Goal: Task Accomplishment & Management: Manage account settings

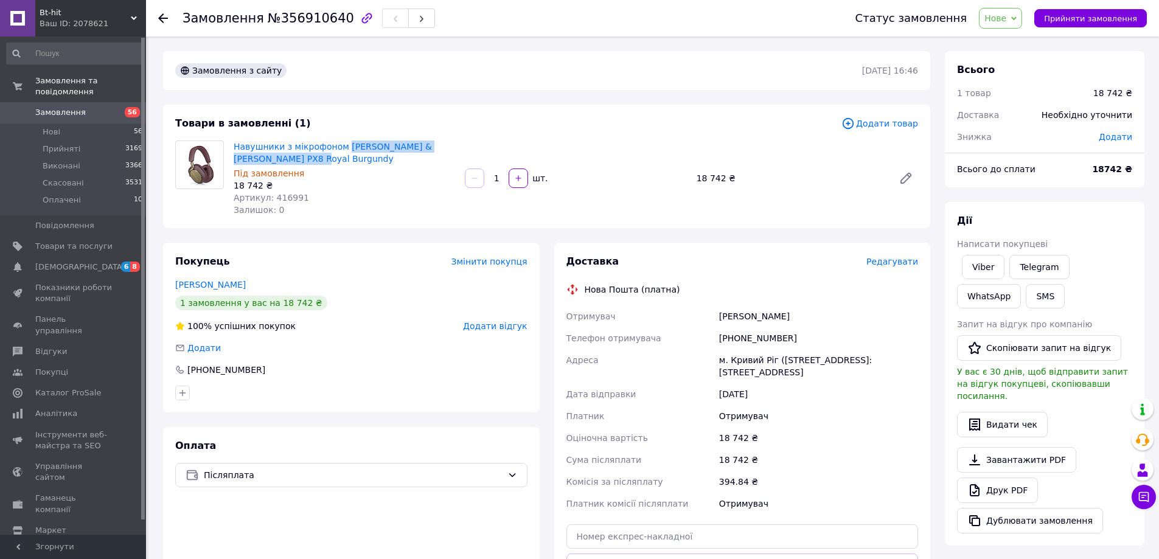
click at [123, 102] on link "Замовлення 56" at bounding box center [75, 112] width 150 height 21
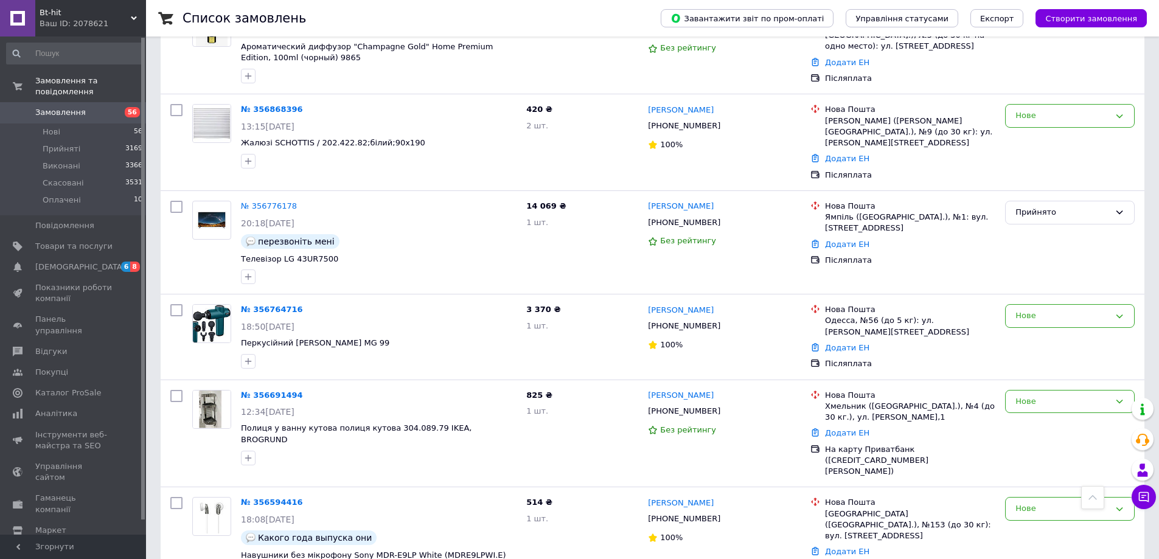
scroll to position [547, 0]
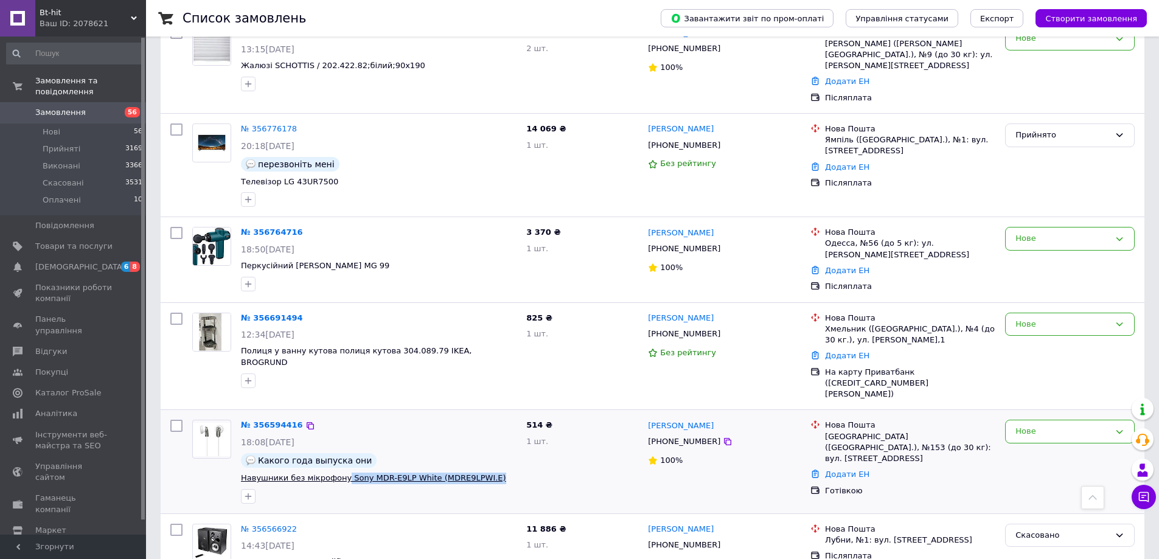
drag, startPoint x: 484, startPoint y: 434, endPoint x: 339, endPoint y: 430, distance: 145.4
click at [339, 473] on span "Навушники без мікрофону Sony MDR-E9LP White (MDRE9LPWI.E)" at bounding box center [379, 479] width 276 height 12
copy span "Sony MDR-E9LP White (MDRE9LPWI.E)"
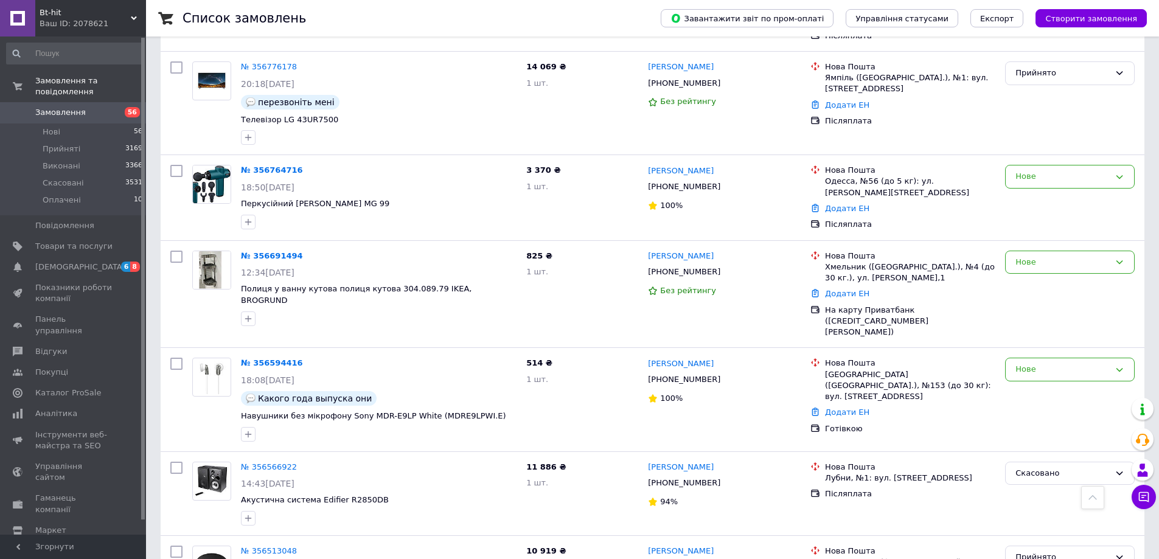
scroll to position [609, 0]
click at [261, 15] on h1 "Список замовлень" at bounding box center [243, 18] width 123 height 15
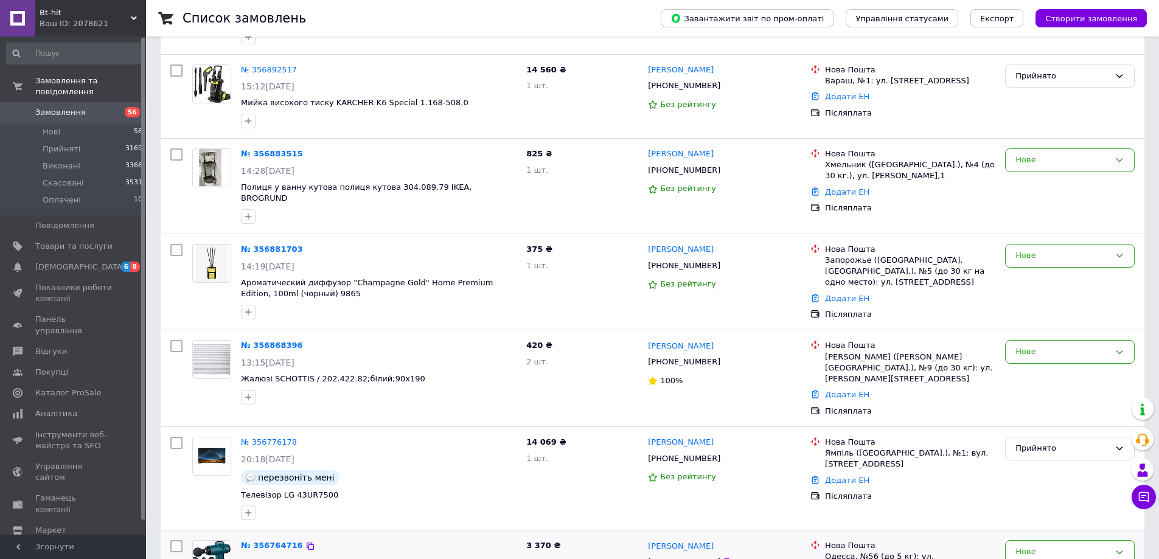
scroll to position [243, 0]
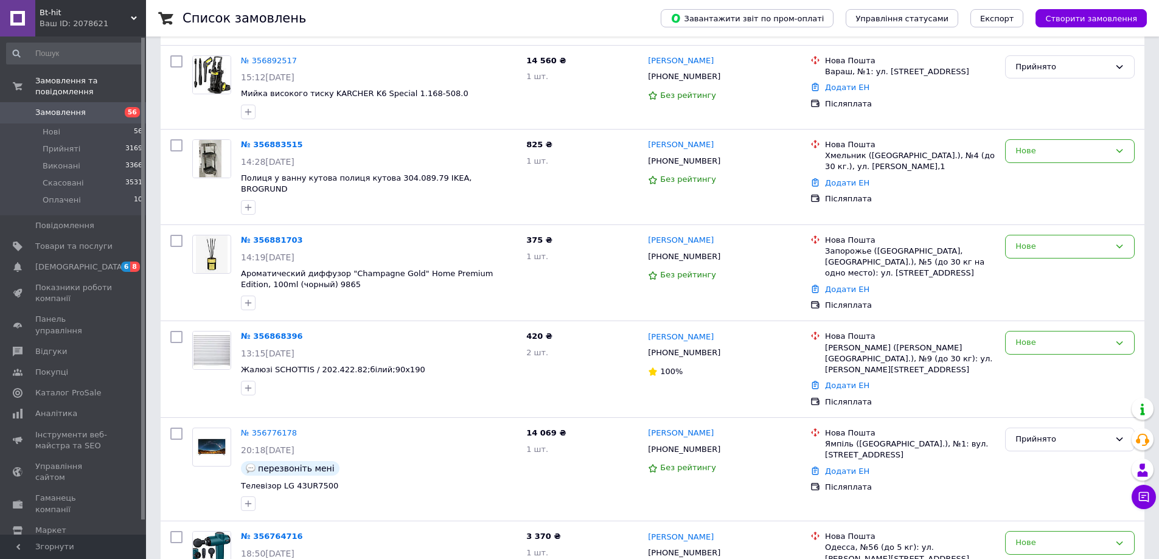
click at [245, 16] on h1 "Список замовлень" at bounding box center [243, 18] width 123 height 15
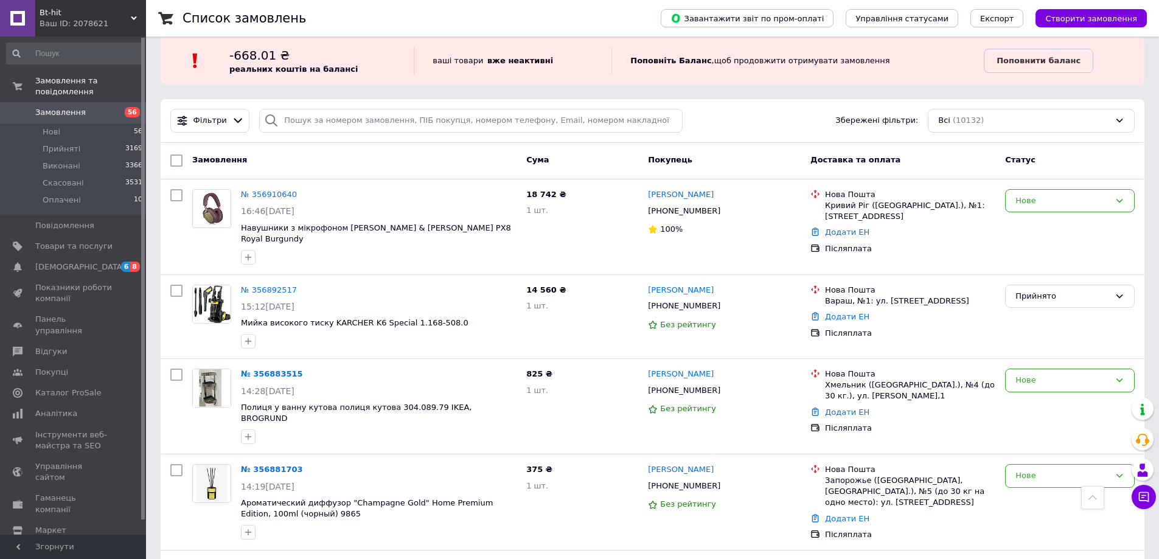
scroll to position [0, 0]
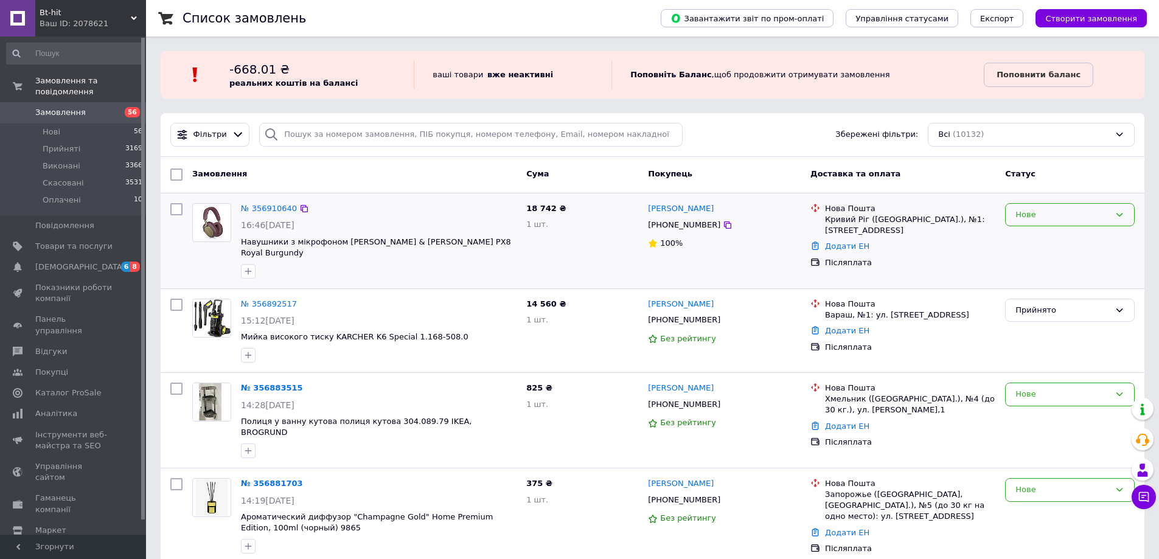
click at [1037, 215] on div "Нове" at bounding box center [1062, 215] width 94 height 13
click at [1035, 235] on li "Прийнято" at bounding box center [1069, 240] width 128 height 23
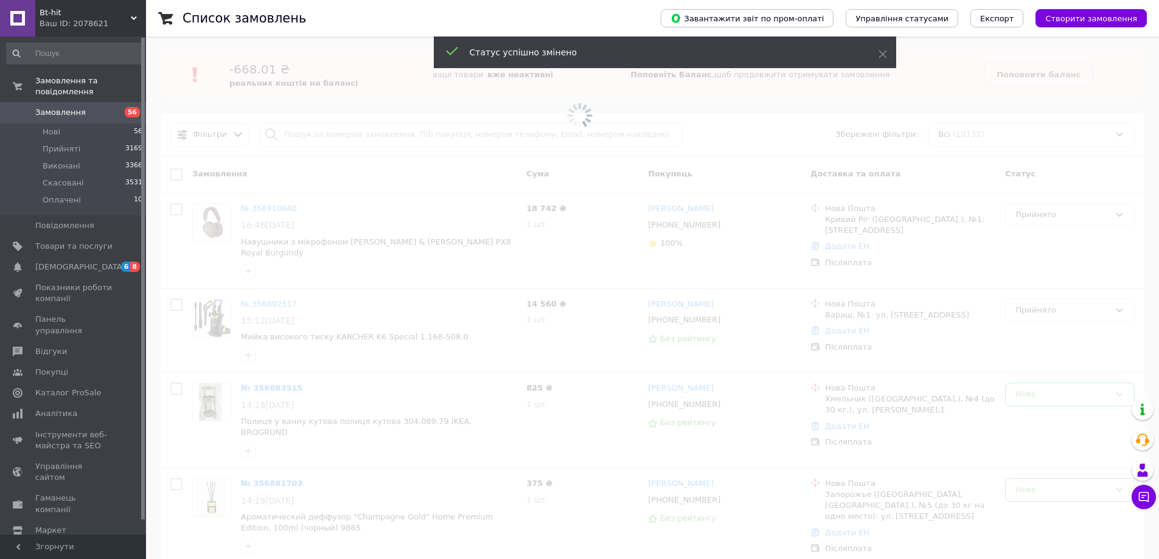
click at [453, 243] on span at bounding box center [579, 279] width 1159 height 559
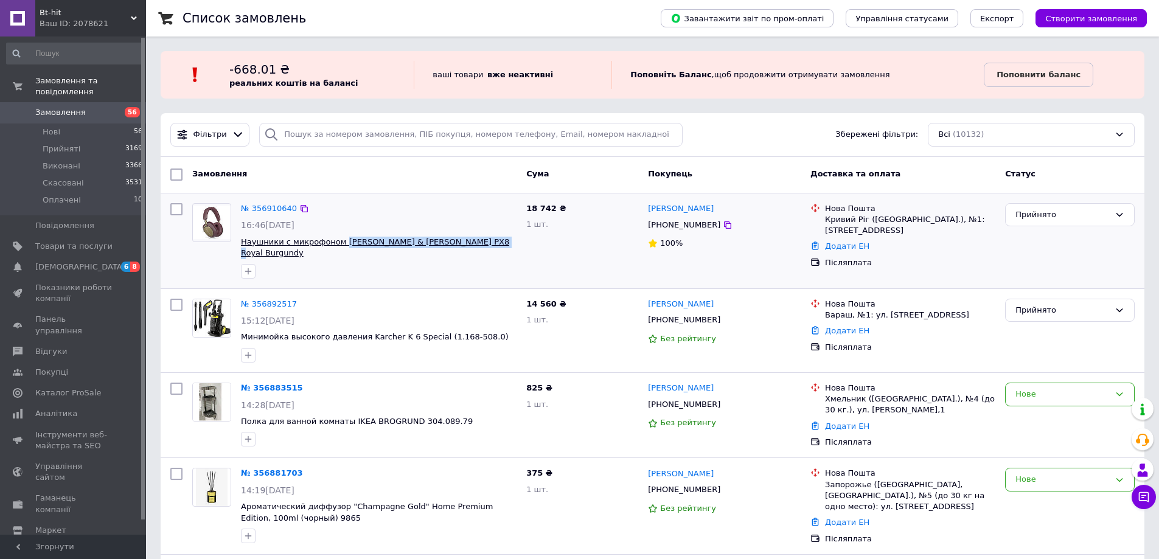
drag, startPoint x: 477, startPoint y: 246, endPoint x: 336, endPoint y: 243, distance: 141.1
click at [336, 243] on span "Наушники с микрофоном Bowers & Wilkins PX8 Royal Burgundy" at bounding box center [379, 248] width 276 height 23
copy span "Bowers & Wilkins PX8 Royal Burgundy"
drag, startPoint x: 717, startPoint y: 209, endPoint x: 648, endPoint y: 206, distance: 69.4
click at [648, 206] on div "[PERSON_NAME]" at bounding box center [724, 209] width 155 height 14
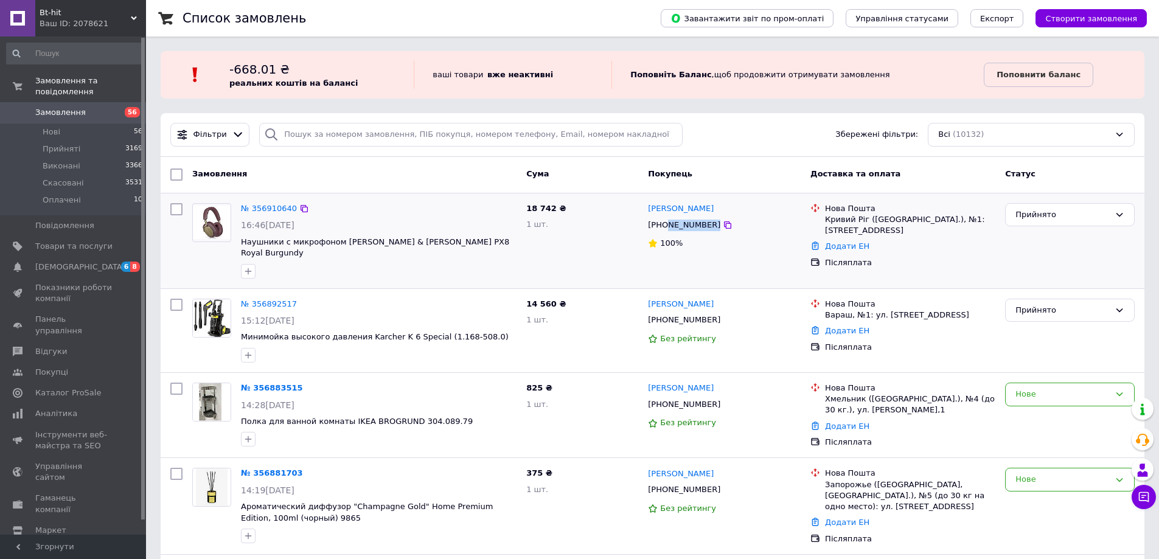
drag, startPoint x: 743, startPoint y: 230, endPoint x: 665, endPoint y: 228, distance: 77.3
click at [665, 228] on div "[PHONE_NUMBER]" at bounding box center [724, 225] width 155 height 14
copy div "977700977"
drag, startPoint x: 716, startPoint y: 210, endPoint x: 650, endPoint y: 208, distance: 66.9
click at [650, 208] on div "[PERSON_NAME]" at bounding box center [724, 209] width 155 height 14
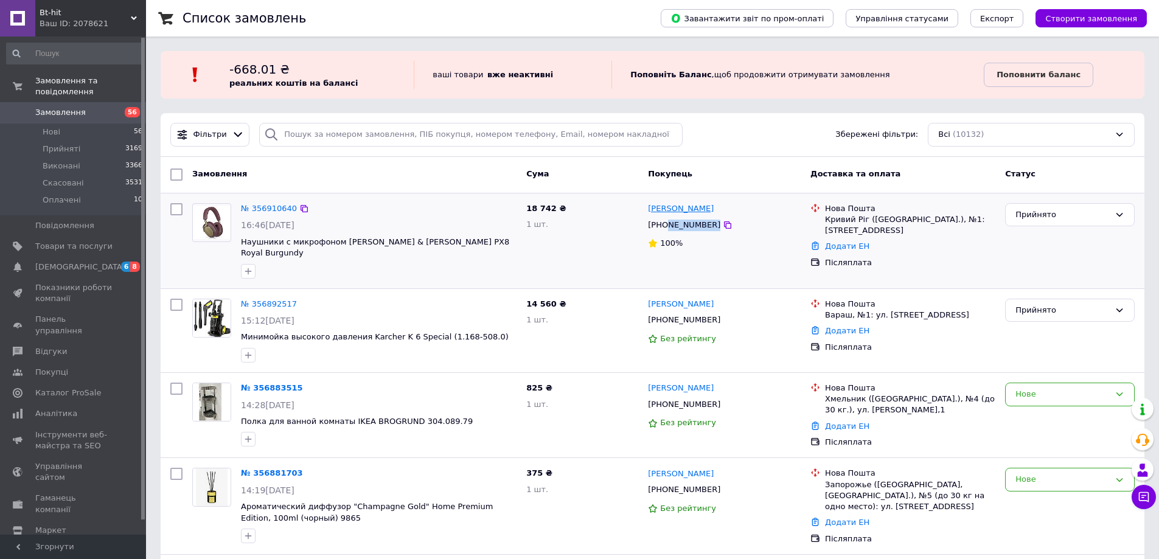
copy link "[PERSON_NAME]"
drag, startPoint x: 824, startPoint y: 218, endPoint x: 971, endPoint y: 218, distance: 147.2
click at [971, 218] on div "Нова Пошта Кривий Ріг (Дніпропетровська обл.), №1: вул. 129-ї бригади територіа…" at bounding box center [909, 219] width 175 height 33
copy div "Кривий Ріг (Дніпропетровська обл.), №1"
